Goal: Task Accomplishment & Management: Complete application form

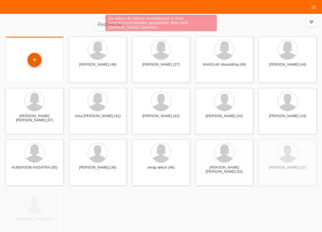
click at [37, 60] on div "+" at bounding box center [35, 60] width 14 height 14
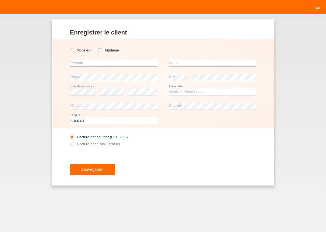
drag, startPoint x: 72, startPoint y: 50, endPoint x: 76, endPoint y: 72, distance: 21.6
click at [69, 47] on icon at bounding box center [69, 47] width 0 height 0
click at [74, 50] on input "Monsieur" at bounding box center [72, 50] width 4 height 4
radio input "true"
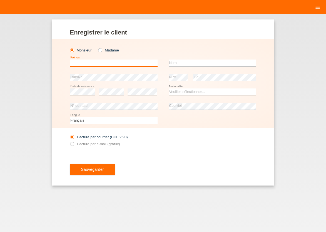
click at [80, 61] on input "text" at bounding box center [114, 63] width 88 height 7
type input "QUKAJ"
type input "HAKI"
click at [169, 88] on select "Veuillez sélectionner... Suisse Allemagne Autriche Liechtenstein ------------ A…" at bounding box center [213, 91] width 88 height 7
select select "GB"
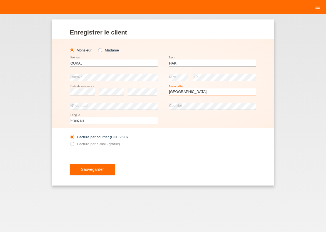
click at [0, 0] on option "Royaume-Uni" at bounding box center [0, 0] width 0 height 0
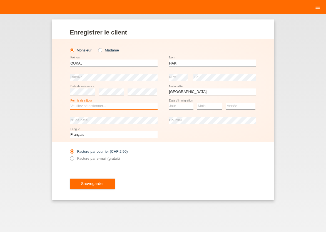
click at [70, 103] on select "Veuillez sélectionner... C B B - Statut de réfugié Autre" at bounding box center [114, 106] width 88 height 7
select select "B"
click at [0, 0] on option "B" at bounding box center [0, 0] width 0 height 0
click at [169, 103] on select "Jour 01 02 03 04 05 06 07 08 09 10 11" at bounding box center [181, 106] width 25 height 7
select select "08"
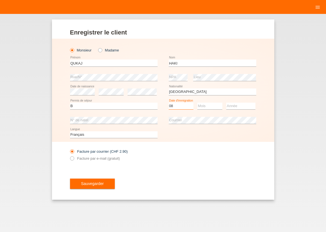
click at [0, 0] on option "08" at bounding box center [0, 0] width 0 height 0
select select "06"
select select "2005"
click at [69, 155] on icon at bounding box center [69, 155] width 0 height 0
click at [71, 159] on input "Facture par e-mail (gratuit)" at bounding box center [72, 159] width 4 height 7
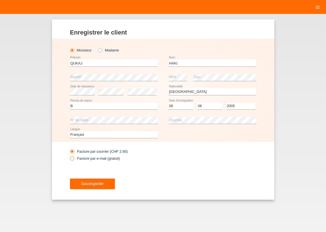
radio input "true"
click at [95, 187] on button "Sauvegarder" at bounding box center [92, 184] width 45 height 11
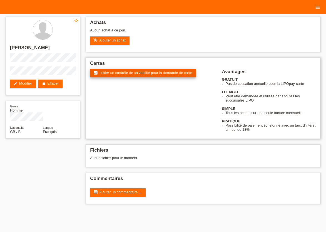
click at [103, 74] on span "Initier un contrôle de solvabilité pour la demande de carte" at bounding box center [146, 73] width 92 height 4
